Goal: Information Seeking & Learning: Learn about a topic

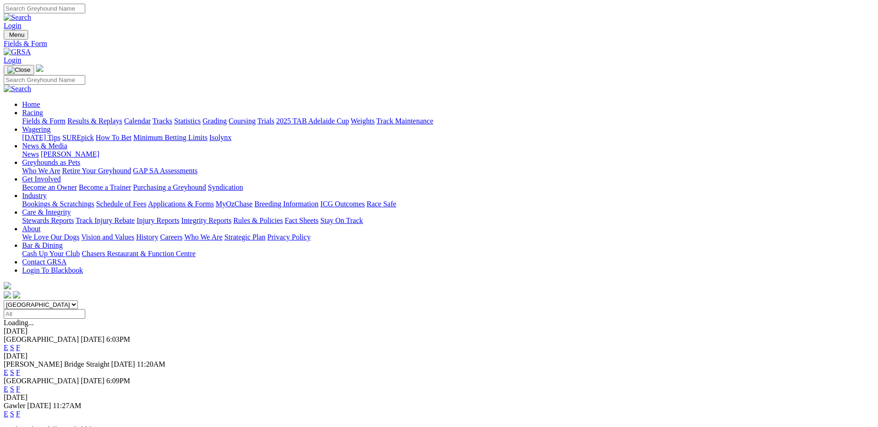
click at [20, 344] on link "F" at bounding box center [18, 348] width 4 height 8
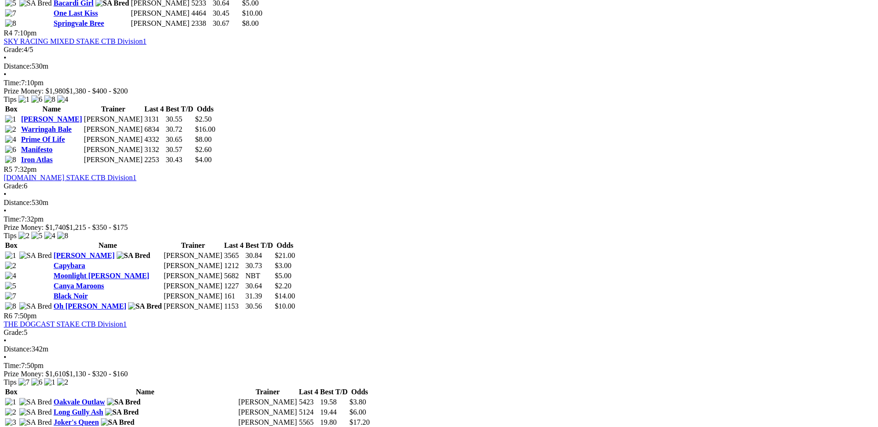
scroll to position [876, 0]
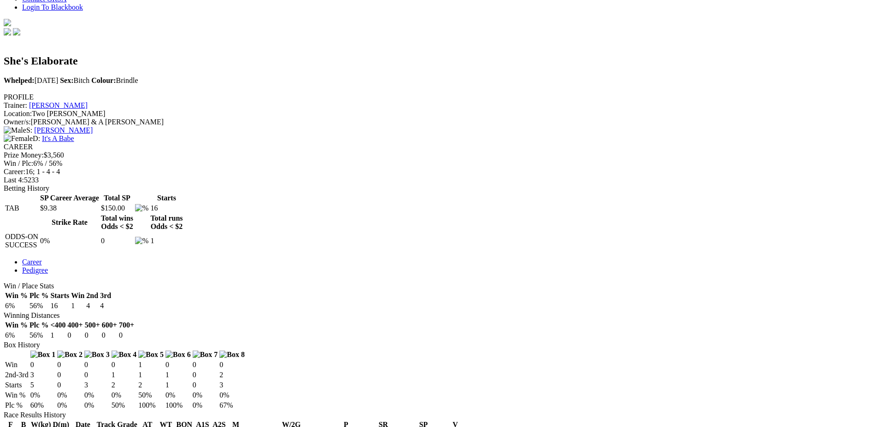
scroll to position [277, 0]
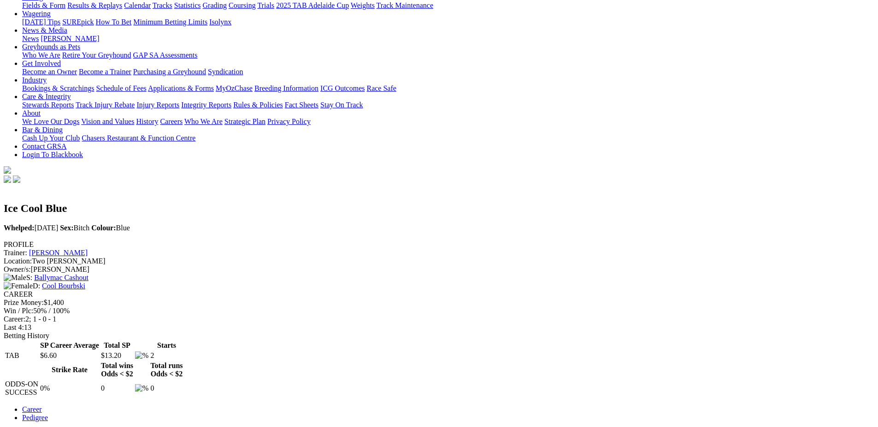
scroll to position [184, 0]
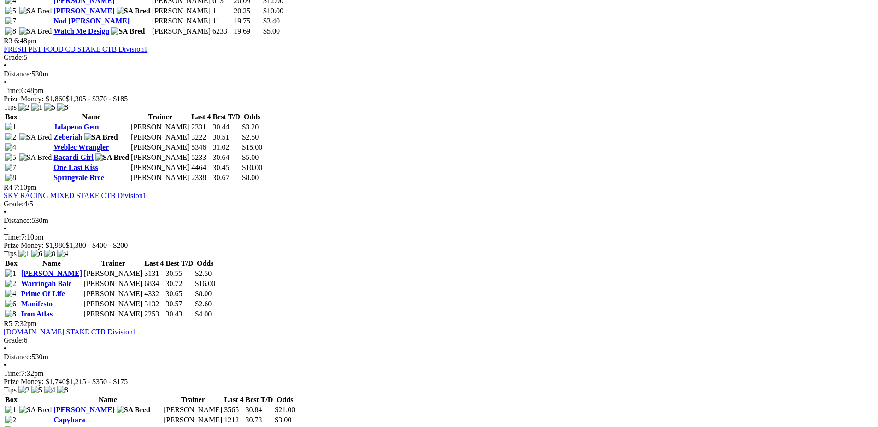
scroll to position [691, 0]
